Goal: Task Accomplishment & Management: Use online tool/utility

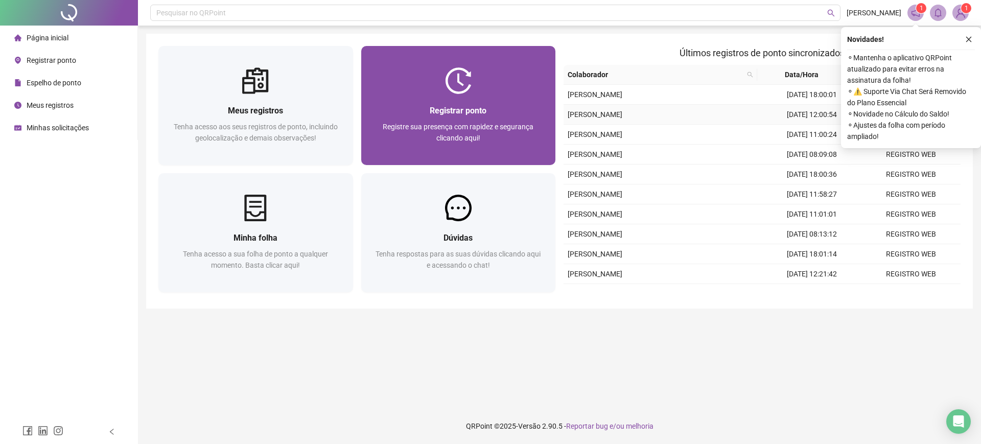
click at [433, 107] on span "Registrar ponto" at bounding box center [458, 111] width 57 height 10
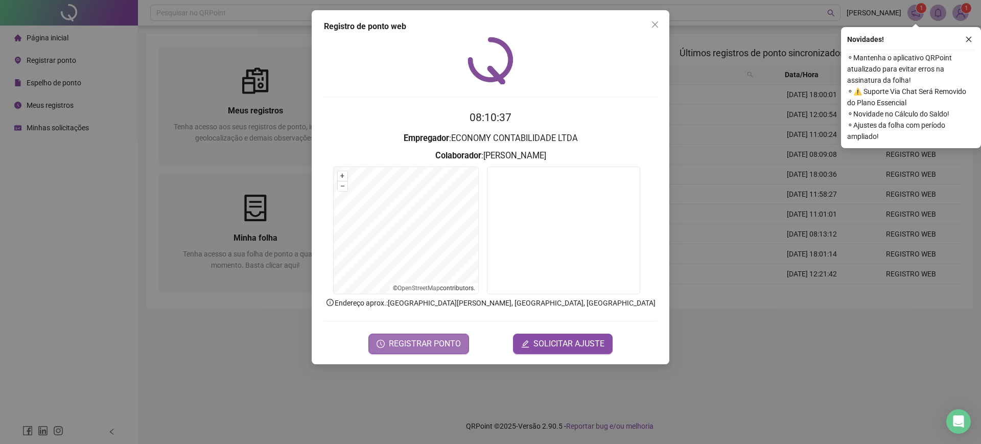
click at [416, 347] on span "REGISTRAR PONTO" at bounding box center [425, 344] width 72 height 12
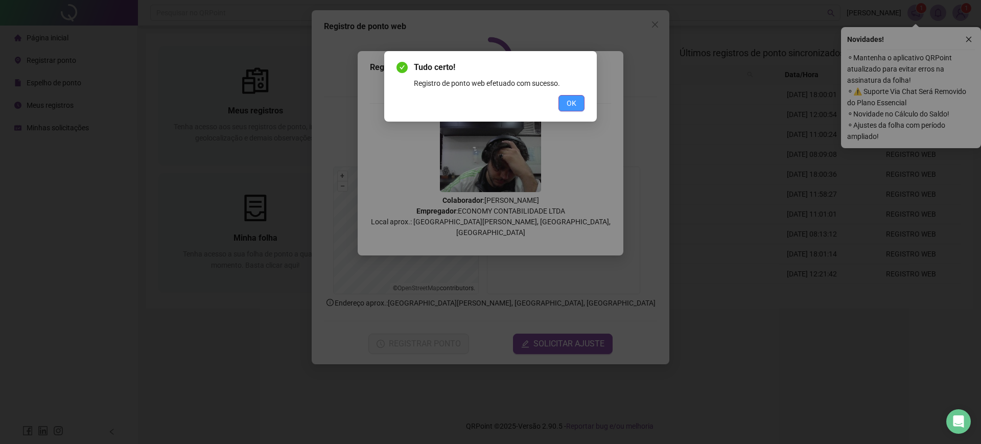
drag, startPoint x: 579, startPoint y: 85, endPoint x: 579, endPoint y: 98, distance: 12.8
click at [579, 93] on div "Tudo certo! Registro de ponto web efetuado com sucesso. OK" at bounding box center [491, 86] width 188 height 50
click at [579, 98] on button "OK" at bounding box center [572, 103] width 26 height 16
